Goal: Information Seeking & Learning: Learn about a topic

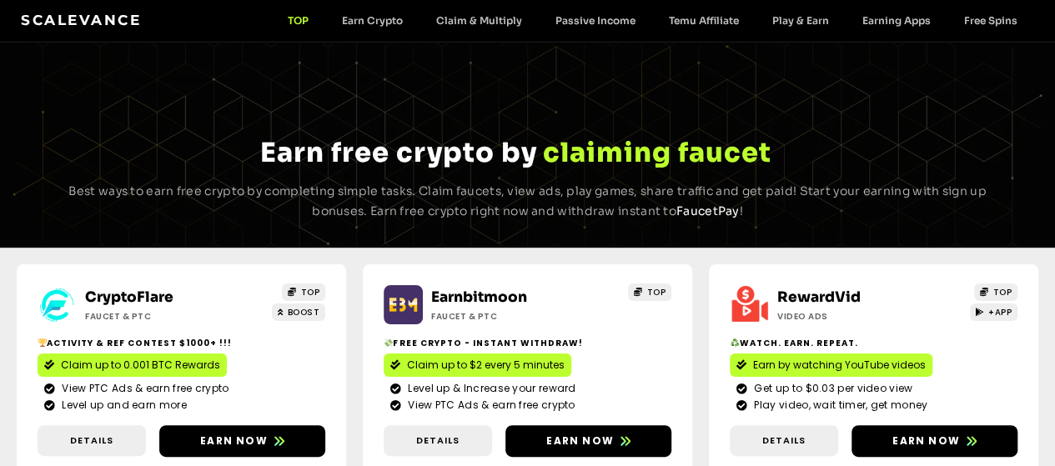
scroll to position [83, 0]
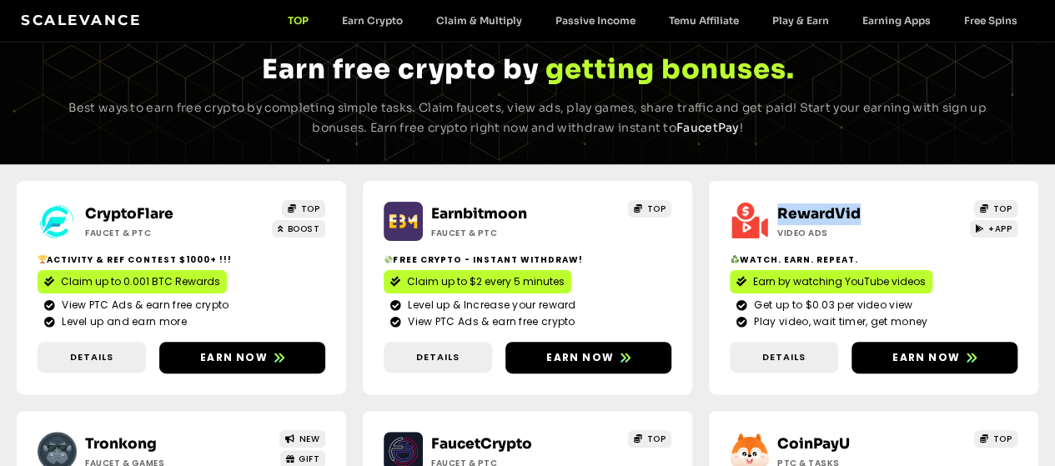
drag, startPoint x: 597, startPoint y: 228, endPoint x: 682, endPoint y: 231, distance: 85.1
click at [769, 231] on div "RewardVid Video ads" at bounding box center [848, 221] width 158 height 36
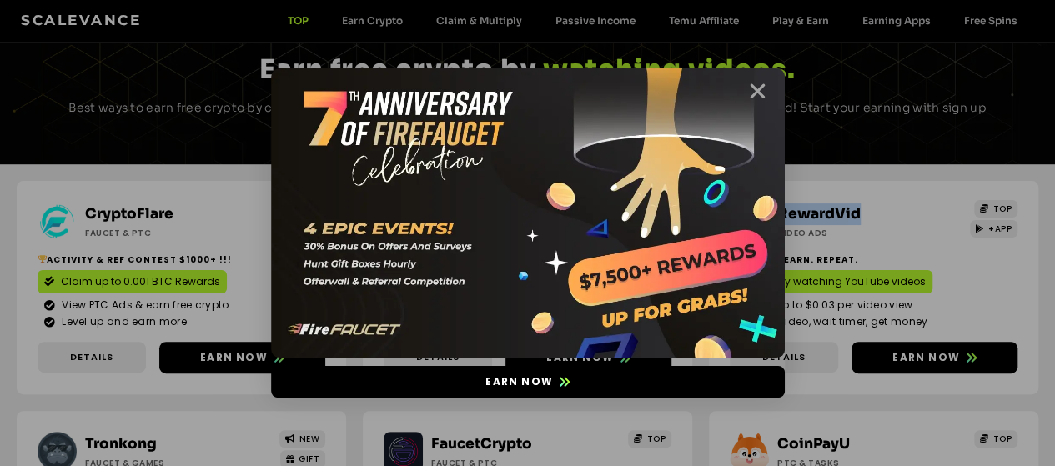
click at [757, 88] on icon "Close" at bounding box center [757, 91] width 21 height 21
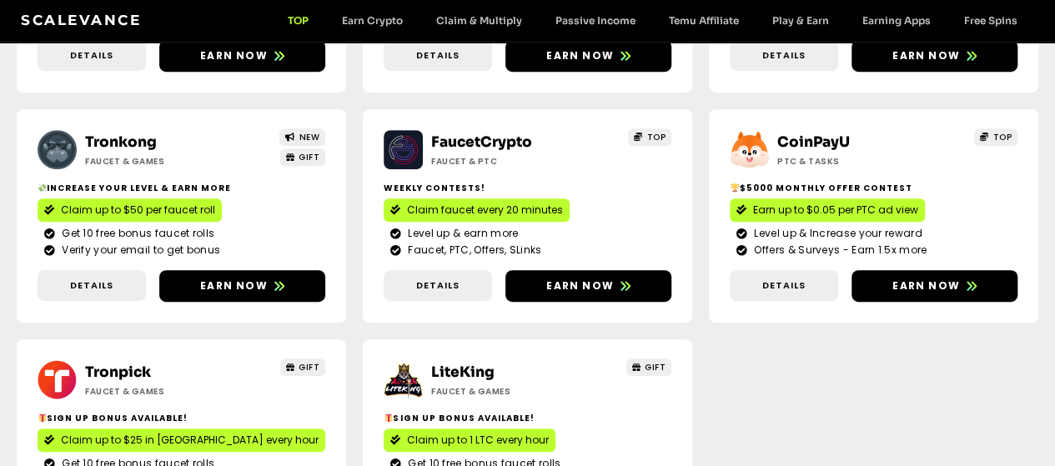
scroll to position [500, 0]
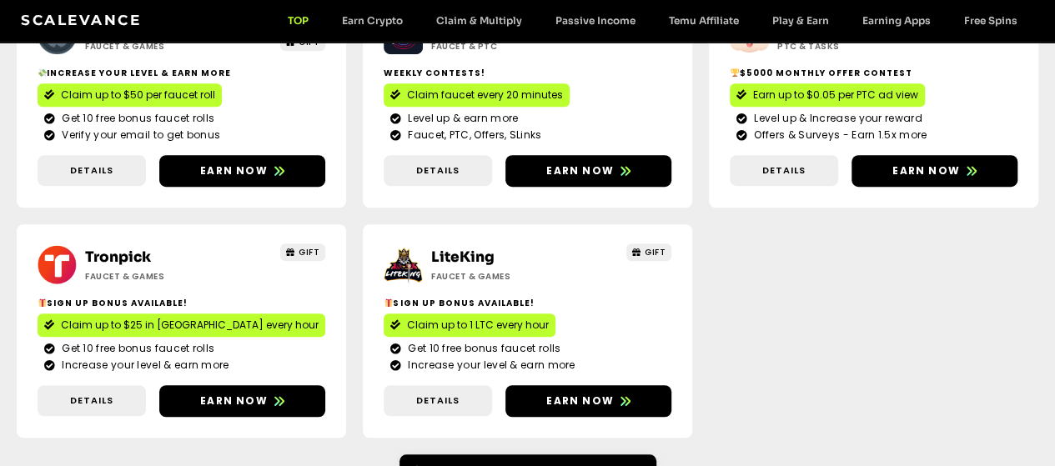
click at [483, 454] on link "More Crypto Earning Websites" at bounding box center [527, 470] width 257 height 32
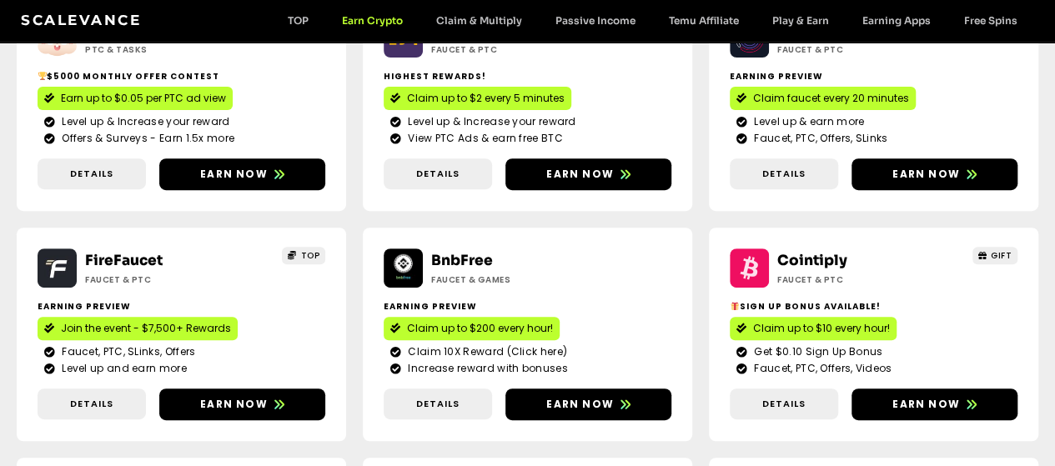
scroll to position [250, 0]
